Goal: Task Accomplishment & Management: Use online tool/utility

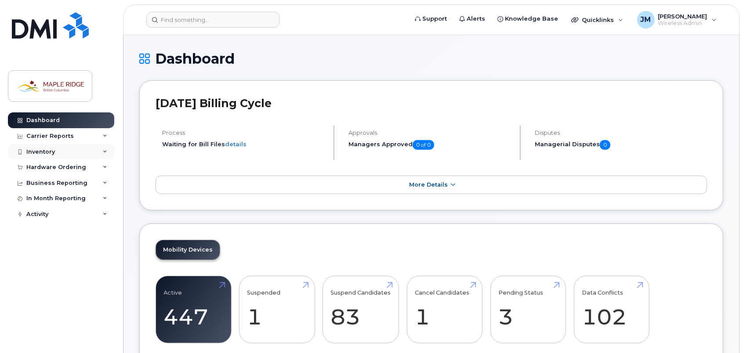
click at [54, 149] on div "Inventory" at bounding box center [40, 151] width 29 height 7
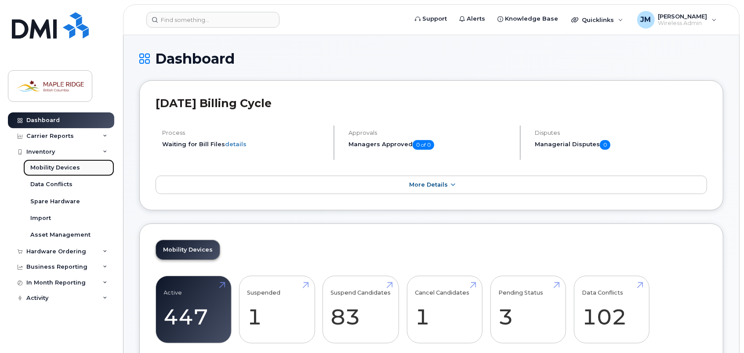
drag, startPoint x: 55, startPoint y: 164, endPoint x: 62, endPoint y: 162, distance: 7.4
click at [55, 164] on div "Mobility Devices" at bounding box center [55, 168] width 50 height 8
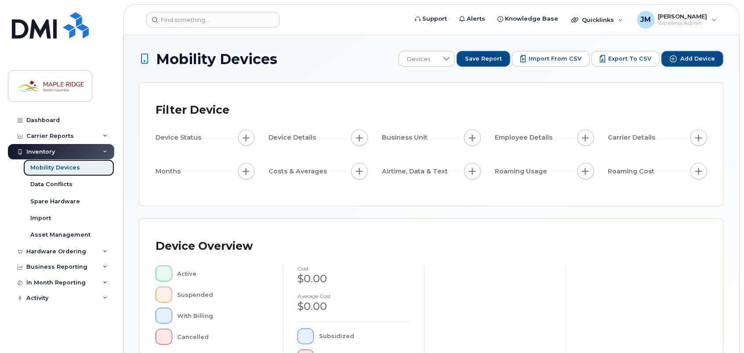
click at [63, 169] on div "Mobility Devices" at bounding box center [55, 168] width 50 height 8
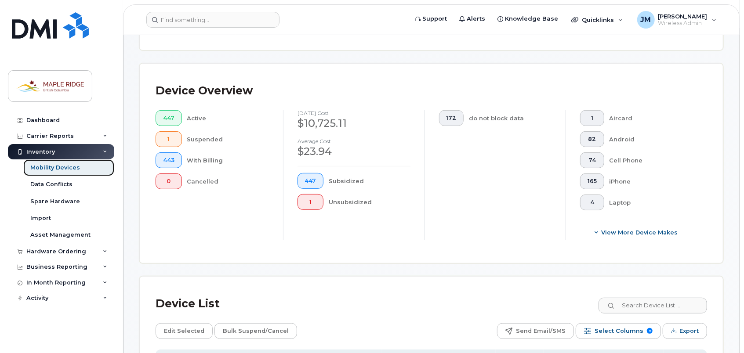
scroll to position [351, 0]
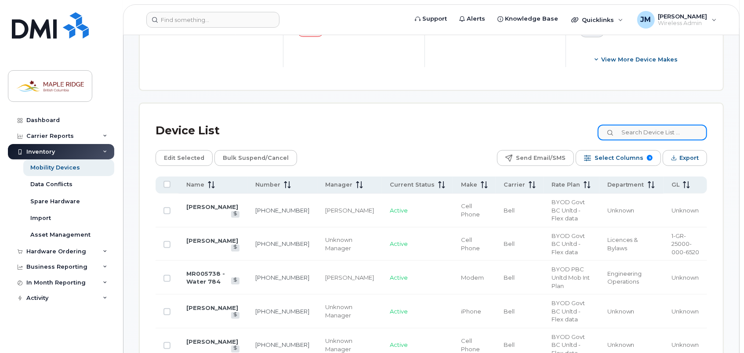
click at [636, 138] on input at bounding box center [652, 133] width 109 height 16
paste input "[PHONE_NUMBER]"
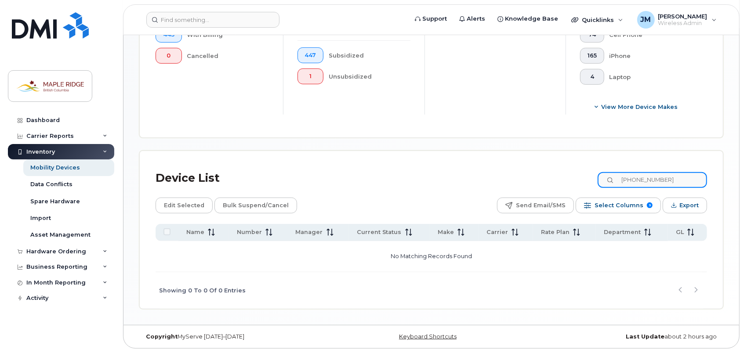
scroll to position [302, 0]
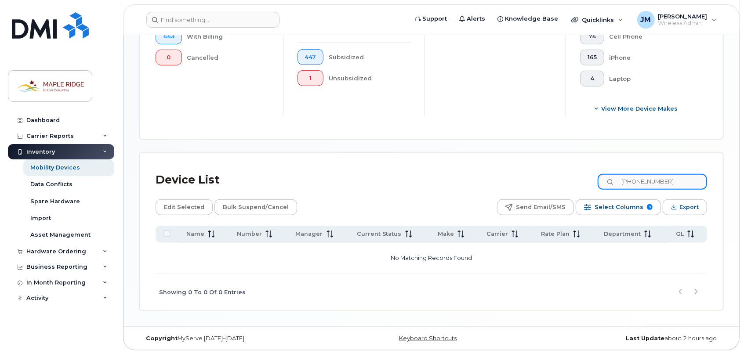
drag, startPoint x: 639, startPoint y: 181, endPoint x: 611, endPoint y: 186, distance: 28.6
click at [611, 186] on input "[PHONE_NUMBER]" at bounding box center [652, 182] width 109 height 16
type input "[PHONE_NUMBER]"
